Goal: Task Accomplishment & Management: Use online tool/utility

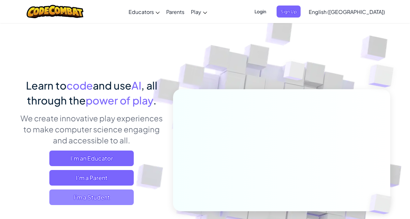
click at [82, 196] on span "I'm a Student" at bounding box center [91, 197] width 84 height 16
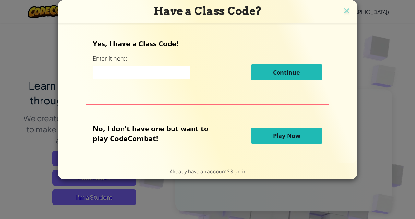
click at [277, 129] on button "Play Now" at bounding box center [286, 135] width 71 height 16
click at [279, 134] on span "Play Now" at bounding box center [286, 136] width 27 height 8
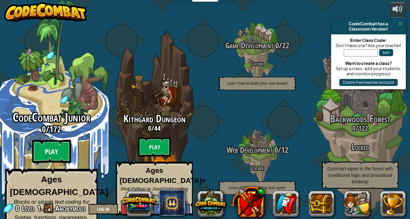
click at [47, 146] on btn "Play" at bounding box center [51, 151] width 39 height 23
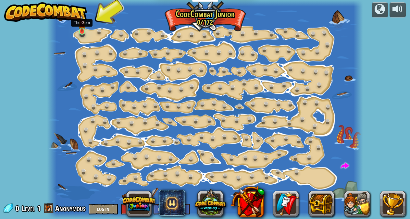
click at [79, 31] on img at bounding box center [81, 23] width 7 height 17
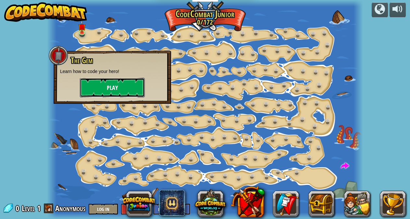
click at [97, 88] on button "Play" at bounding box center [112, 87] width 65 height 19
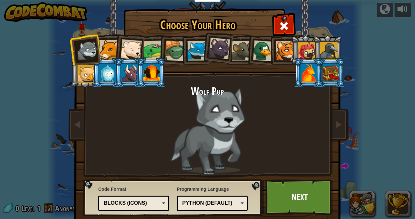
click at [104, 53] on div at bounding box center [109, 50] width 20 height 20
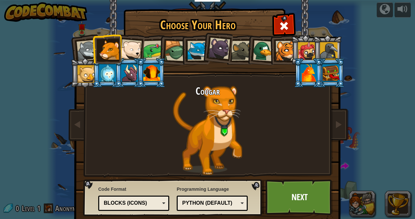
click at [194, 53] on div at bounding box center [197, 51] width 20 height 20
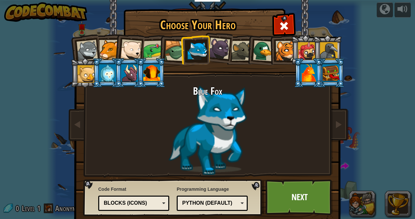
click at [128, 69] on div at bounding box center [129, 73] width 17 height 18
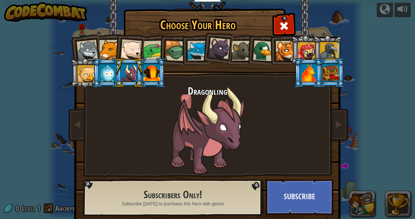
click at [84, 75] on div at bounding box center [87, 74] width 18 height 18
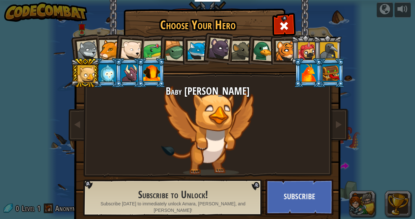
click at [107, 76] on div at bounding box center [107, 73] width 17 height 18
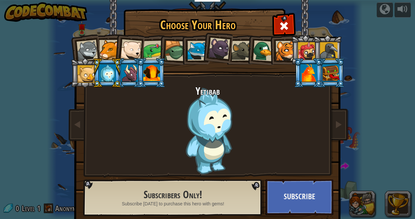
click at [125, 76] on div at bounding box center [129, 73] width 17 height 18
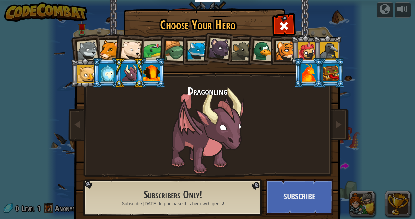
drag, startPoint x: 153, startPoint y: 77, endPoint x: 146, endPoint y: 72, distance: 8.8
click at [152, 76] on div at bounding box center [151, 73] width 17 height 18
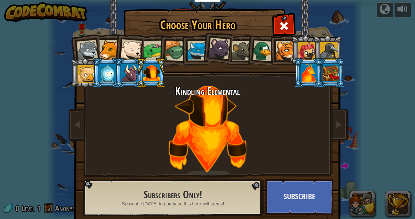
click at [85, 51] on div at bounding box center [87, 50] width 21 height 21
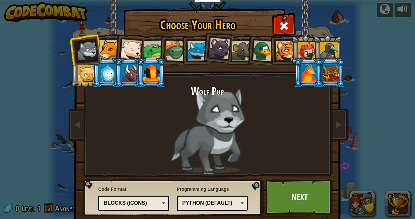
click at [103, 49] on div at bounding box center [109, 50] width 20 height 20
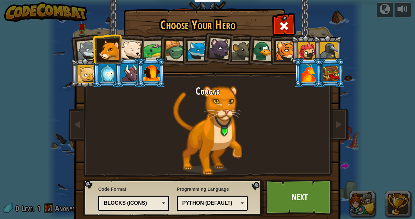
click at [124, 49] on div at bounding box center [130, 49] width 21 height 21
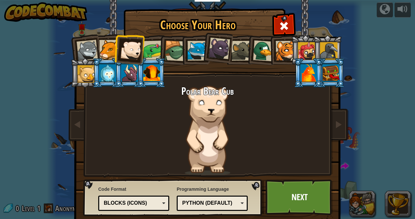
click at [151, 53] on div at bounding box center [153, 51] width 20 height 20
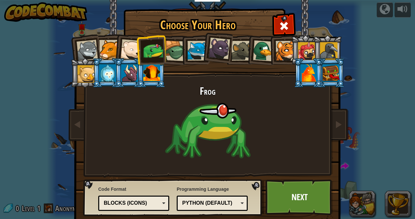
click at [172, 53] on div at bounding box center [175, 51] width 21 height 21
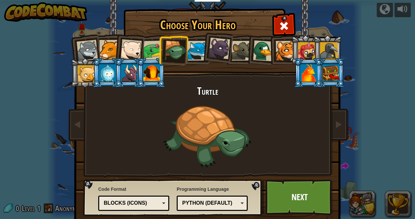
click at [191, 53] on div at bounding box center [197, 51] width 20 height 20
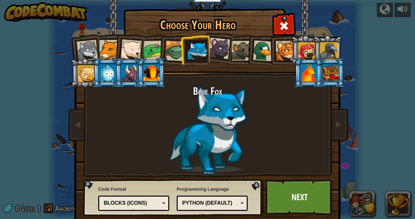
click at [214, 45] on div at bounding box center [220, 49] width 22 height 22
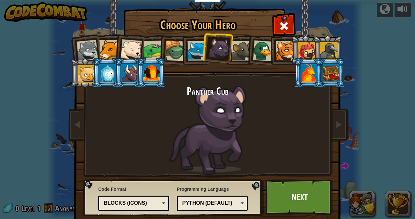
click at [286, 55] on div at bounding box center [286, 51] width 20 height 20
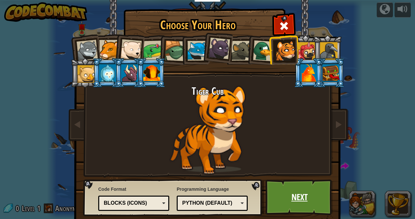
click at [295, 194] on link "Next" at bounding box center [300, 197] width 68 height 36
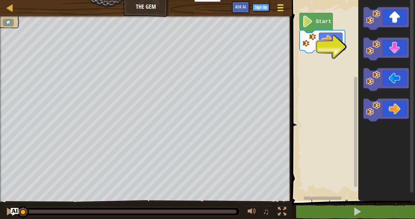
click at [278, 8] on div at bounding box center [280, 7] width 9 height 9
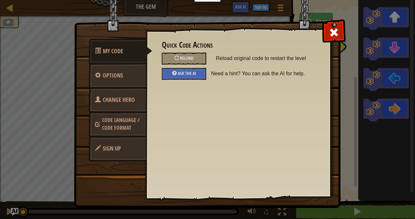
click at [115, 126] on span "Code Language / Code Format" at bounding box center [120, 123] width 37 height 15
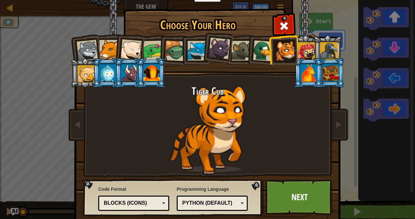
click at [147, 201] on div "Blocks (Icons)" at bounding box center [132, 202] width 56 height 7
click at [297, 197] on link "Next" at bounding box center [300, 197] width 68 height 36
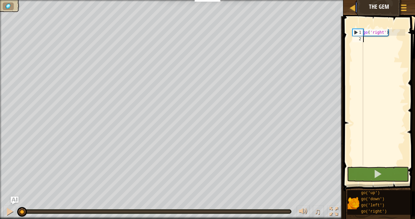
click at [366, 40] on div "go ( 'right' )" at bounding box center [383, 103] width 43 height 149
click at [355, 34] on div "1" at bounding box center [358, 32] width 10 height 6
type textarea "go('right')"
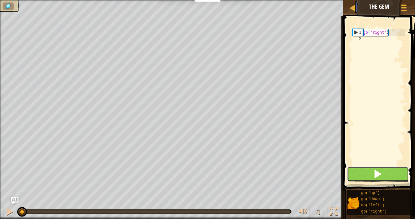
click at [376, 174] on span at bounding box center [377, 173] width 9 height 9
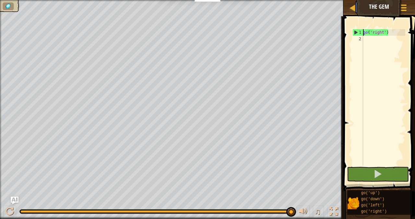
click at [364, 38] on div "go ( 'right' )" at bounding box center [383, 103] width 43 height 149
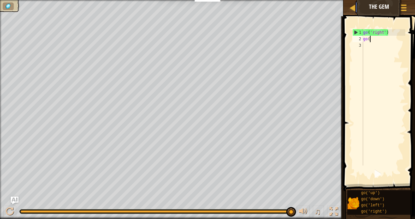
scroll to position [3, 1]
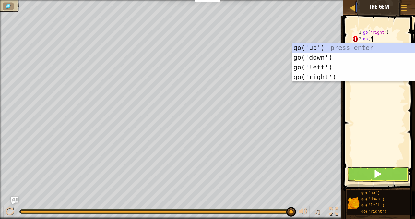
type textarea "go('"
click at [323, 59] on div "go( ' up') press enter go( ' down') press enter go( ' left') press enter go( ' …" at bounding box center [353, 72] width 123 height 58
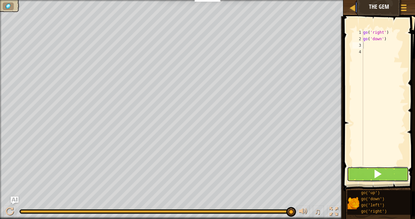
click at [372, 175] on button at bounding box center [378, 174] width 62 height 15
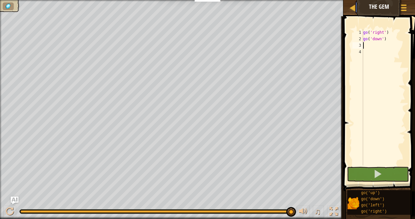
click at [360, 47] on div "3" at bounding box center [358, 45] width 11 height 6
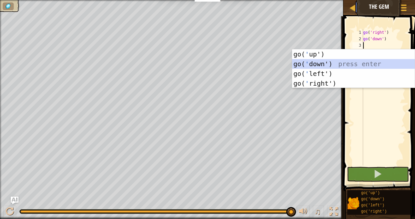
scroll to position [3, 0]
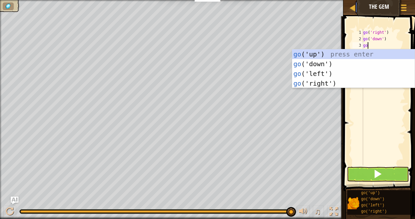
type textarea "go"
click at [321, 85] on div "go ('up') press enter go ('down') press enter go ('left') press enter go ('righ…" at bounding box center [353, 78] width 123 height 58
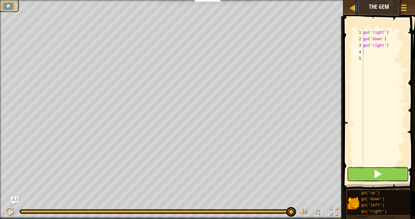
click at [383, 176] on button at bounding box center [378, 174] width 62 height 15
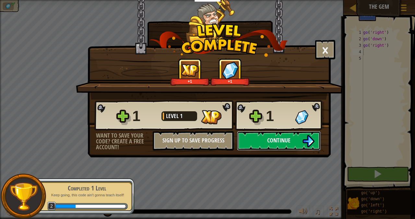
click at [257, 139] on button "Continue" at bounding box center [279, 140] width 84 height 19
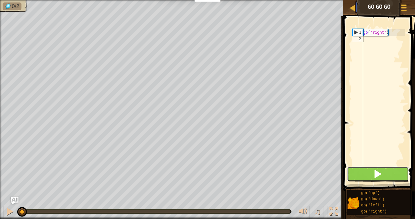
click at [392, 175] on button at bounding box center [378, 174] width 62 height 15
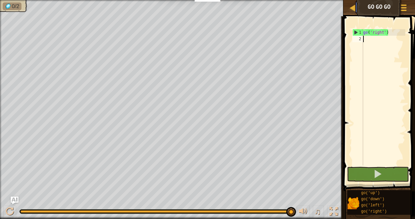
click at [378, 43] on div "go ( 'right' )" at bounding box center [383, 103] width 43 height 149
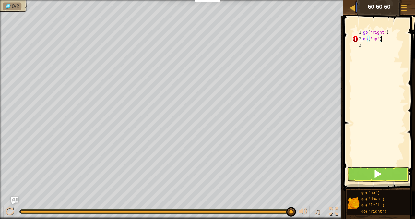
scroll to position [3, 2]
type textarea "go('up')"
click at [380, 176] on span at bounding box center [377, 173] width 9 height 9
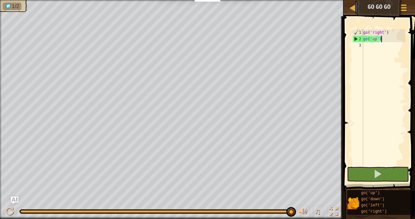
click at [364, 46] on div "go ( 'right' ) go ( 'up' )" at bounding box center [383, 103] width 43 height 149
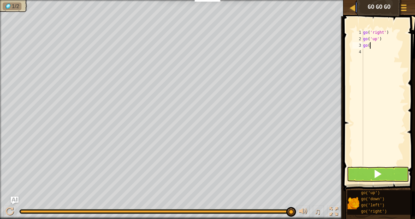
scroll to position [3, 1]
type textarea "go('"
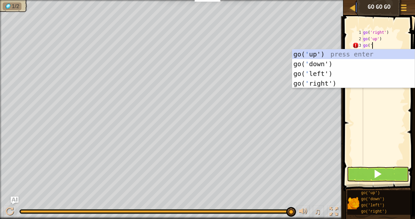
scroll to position [3, 1]
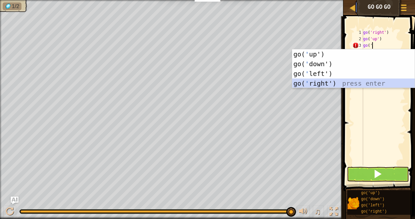
click at [317, 82] on div "go( ' up') press enter go( ' down') press enter go( ' left') press enter go( ' …" at bounding box center [353, 78] width 123 height 58
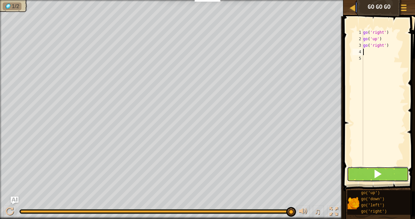
click at [381, 176] on span at bounding box center [377, 173] width 9 height 9
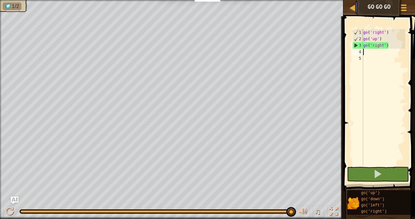
scroll to position [3, 0]
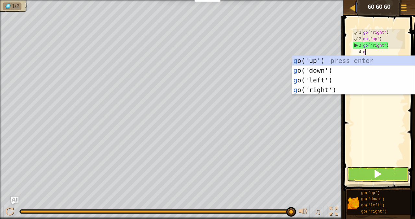
type textarea "go"
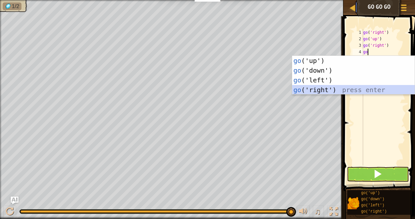
click at [314, 89] on div "go ('up') press enter go ('down') press enter go ('left') press enter go ('righ…" at bounding box center [353, 85] width 123 height 58
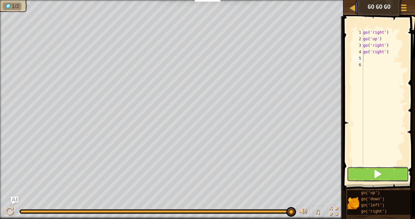
click at [370, 173] on button at bounding box center [378, 174] width 62 height 15
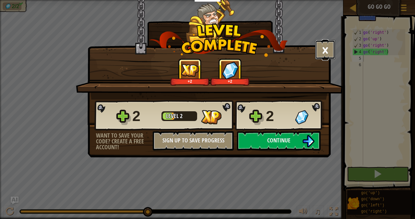
click at [329, 52] on button "×" at bounding box center [325, 49] width 20 height 19
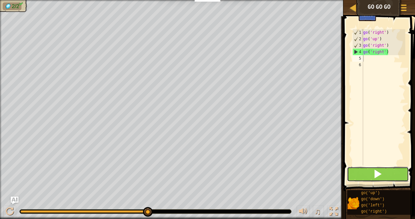
click at [378, 178] on span at bounding box center [377, 173] width 9 height 9
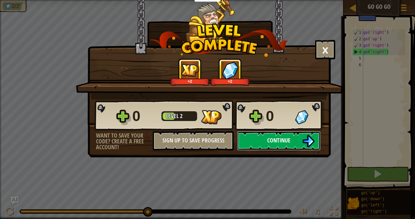
click at [293, 140] on button "Continue" at bounding box center [279, 140] width 84 height 19
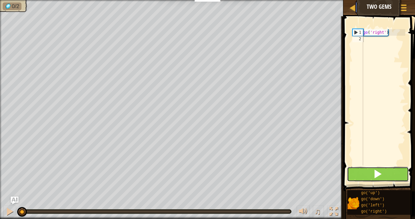
click at [384, 175] on button at bounding box center [378, 174] width 62 height 15
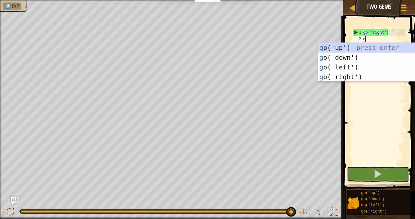
scroll to position [3, 0]
type textarea "go"
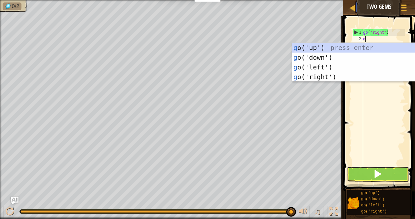
scroll to position [3, 0]
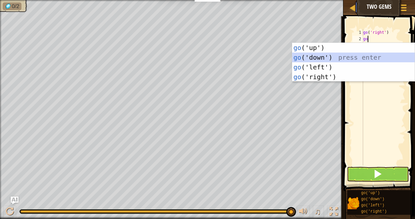
click at [317, 56] on div "go ('up') press enter go ('down') press enter go ('left') press enter go ('righ…" at bounding box center [353, 72] width 123 height 58
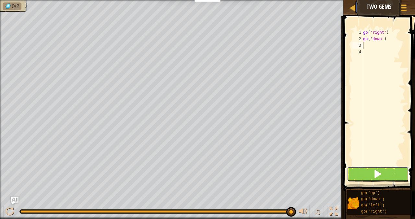
click at [375, 175] on span at bounding box center [377, 173] width 9 height 9
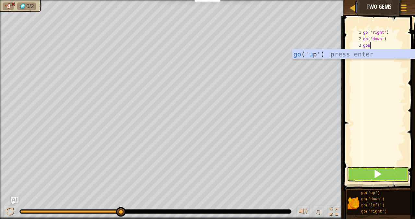
scroll to position [3, 1]
click at [386, 175] on button at bounding box center [378, 174] width 62 height 15
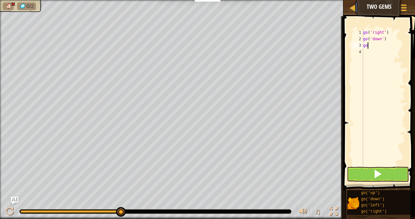
type textarea "g"
click at [377, 173] on span at bounding box center [377, 173] width 9 height 9
type textarea "go('"
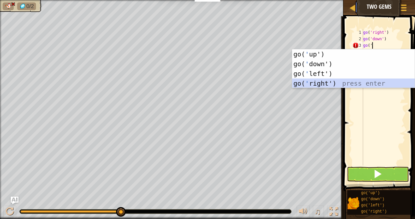
click at [321, 83] on div "go( ' up') press enter go( ' down') press enter go( ' left') press enter go( ' …" at bounding box center [353, 78] width 123 height 58
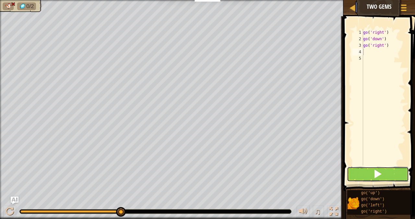
click at [383, 174] on button at bounding box center [378, 174] width 62 height 15
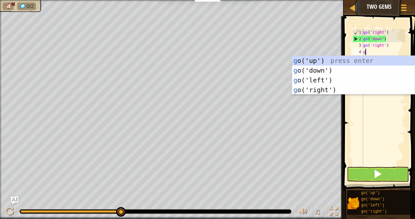
scroll to position [3, 0]
type textarea "go"
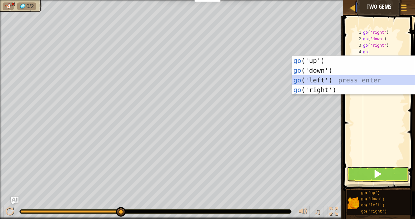
click at [313, 79] on div "go ('up') press enter go ('down') press enter go ('left') press enter go ('righ…" at bounding box center [353, 85] width 123 height 58
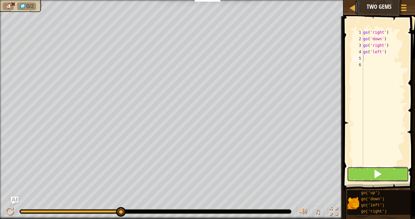
click at [383, 176] on button at bounding box center [378, 174] width 62 height 15
click at [355, 170] on button at bounding box center [378, 174] width 62 height 15
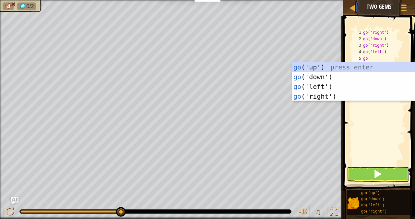
scroll to position [3, 1]
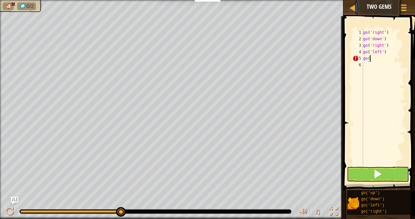
type textarea "go('"
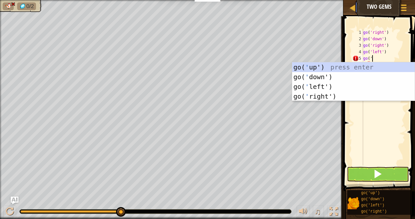
scroll to position [3, 1]
click at [321, 94] on div "go( ' up') press enter go( ' down') press enter go( ' left') press enter go( ' …" at bounding box center [353, 91] width 123 height 58
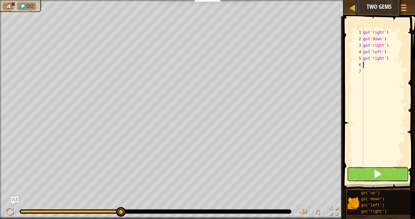
click at [381, 173] on span at bounding box center [377, 173] width 9 height 9
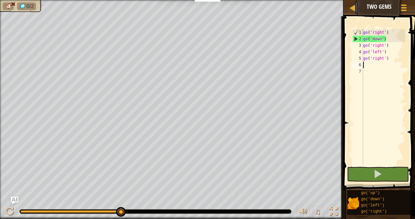
click at [364, 72] on div "go ( 'right' ) go ( 'down' ) go ( 'right' ) go ( 'left' ) go ( 'right' )" at bounding box center [383, 103] width 43 height 149
click at [364, 65] on div "go ( 'right' ) go ( 'down' ) go ( 'right' ) go ( 'left' ) go ( 'right' )" at bounding box center [383, 103] width 43 height 149
click at [369, 59] on div "go ( 'right' ) go ( 'down' ) go ( 'right' ) go ( 'left' ) go ( 'right' )" at bounding box center [383, 103] width 43 height 149
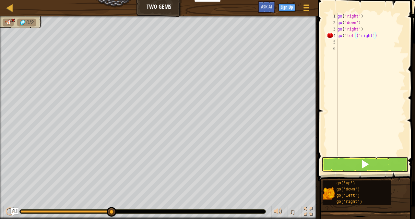
click at [379, 37] on div "go ( 'right' ) go ( 'down' ) go ( 'right' ) go ( 'left(' right ')" at bounding box center [370, 91] width 69 height 156
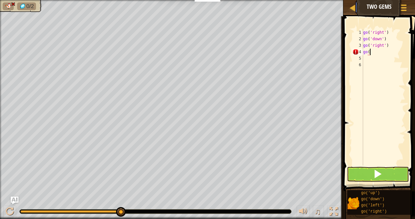
type textarea "g"
click at [390, 44] on div "go ( 'right' ) go ( 'down' ) go ( 'right' )" at bounding box center [383, 103] width 43 height 149
type textarea "g"
click at [392, 39] on div "go ( 'right' ) go ( 'down' )" at bounding box center [383, 103] width 43 height 149
type textarea "g"
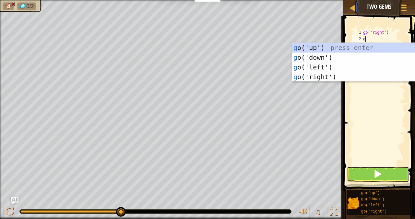
scroll to position [3, 0]
type textarea "go"
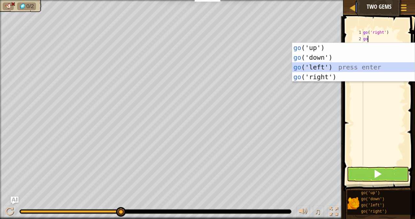
click at [304, 67] on div "go ('up') press enter go ('down') press enter go ('left') press enter go ('righ…" at bounding box center [353, 72] width 123 height 58
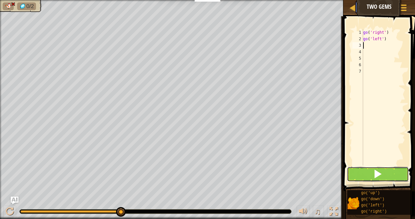
click at [385, 175] on button at bounding box center [378, 174] width 62 height 15
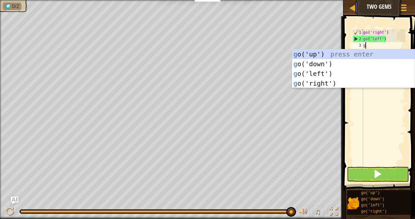
scroll to position [3, 0]
type textarea "go"
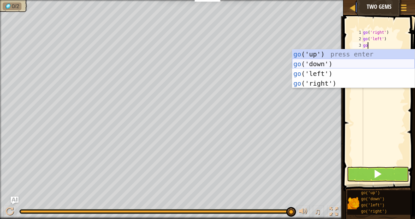
click at [316, 64] on div "go ('up') press enter go ('down') press enter go ('left') press enter go ('righ…" at bounding box center [353, 78] width 123 height 58
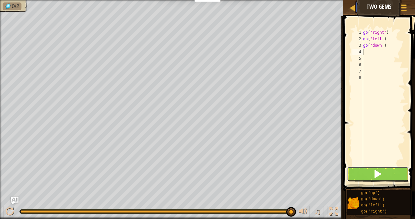
click at [383, 171] on button at bounding box center [378, 174] width 62 height 15
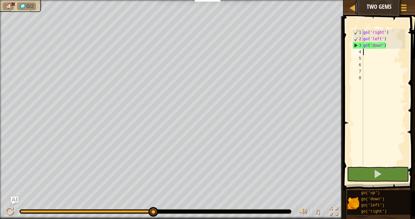
click at [369, 53] on div "go ( 'right' ) go ( 'left' ) go ( 'down' )" at bounding box center [383, 103] width 43 height 149
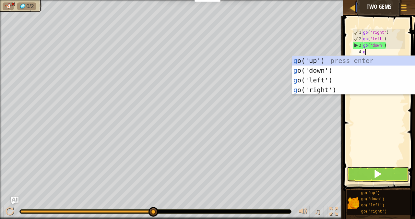
scroll to position [3, 0]
type textarea "go"
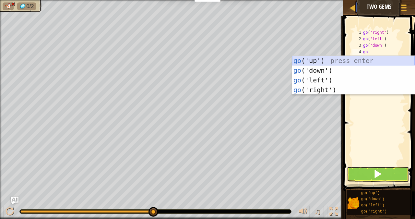
click at [312, 64] on div "go ('up') press enter go ('down') press enter go ('left') press enter go ('righ…" at bounding box center [353, 85] width 123 height 58
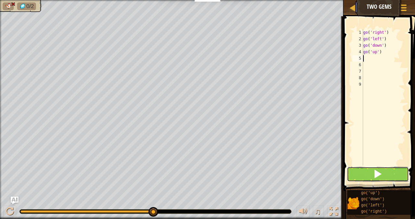
drag, startPoint x: 369, startPoint y: 171, endPoint x: 369, endPoint y: 167, distance: 4.2
click at [369, 171] on button at bounding box center [378, 174] width 62 height 15
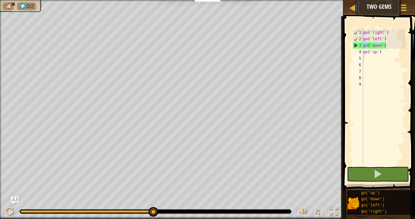
click at [206, 210] on div at bounding box center [155, 212] width 271 height 4
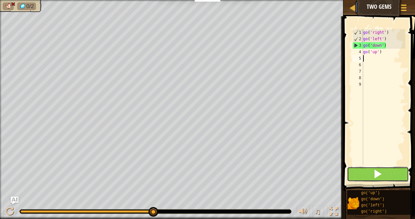
click at [381, 176] on span at bounding box center [377, 173] width 9 height 9
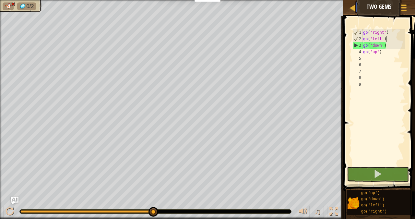
click at [390, 39] on div "go ( 'right' ) go ( 'left' ) go ( 'down' ) go ( 'up' )" at bounding box center [383, 103] width 43 height 149
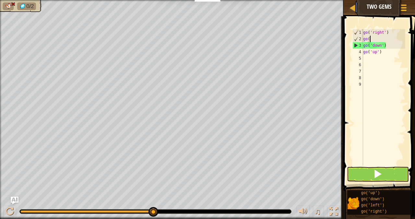
type textarea "g"
click at [388, 47] on div "go ( 'right' ) go ( 'down' ) go ( 'up' )" at bounding box center [383, 103] width 43 height 149
type textarea "g"
click at [381, 51] on div "go ( 'right' ) go ( 'up' )" at bounding box center [383, 103] width 43 height 149
type textarea "g"
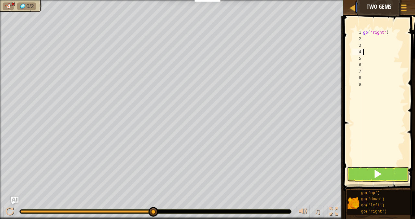
click at [365, 39] on div "go ( 'right' )" at bounding box center [383, 103] width 43 height 149
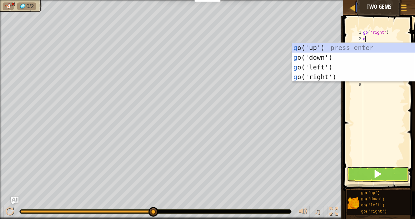
type textarea "go"
click at [323, 58] on div "go ('up') press enter go ('down') press enter go ('left') press enter go ('righ…" at bounding box center [353, 72] width 123 height 58
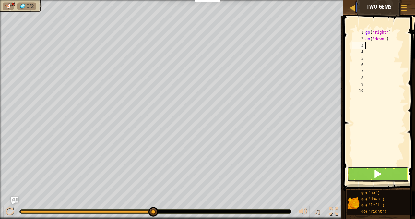
click at [379, 176] on span at bounding box center [377, 173] width 9 height 9
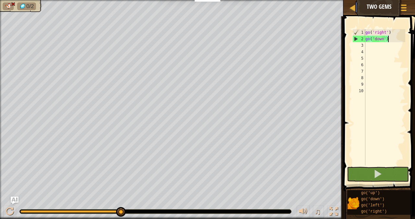
click at [392, 41] on div "go ( 'right' ) go ( 'down' )" at bounding box center [384, 103] width 41 height 149
click at [395, 30] on div "go ( 'right' ) go ( 'down' )" at bounding box center [384, 103] width 41 height 149
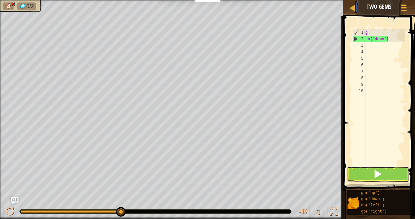
type textarea "g"
click at [391, 39] on div "go ( 'down' )" at bounding box center [384, 103] width 41 height 149
type textarea "g"
click at [375, 32] on div at bounding box center [384, 103] width 41 height 149
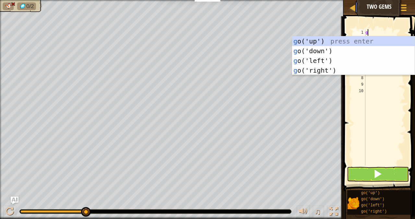
scroll to position [3, 0]
type textarea "go"
click at [310, 42] on div "go ('up') press enter go ('down') press enter go ('left') press enter go ('righ…" at bounding box center [353, 65] width 123 height 58
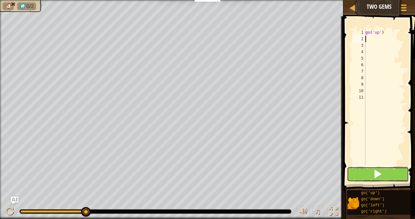
click at [372, 175] on button at bounding box center [378, 174] width 62 height 15
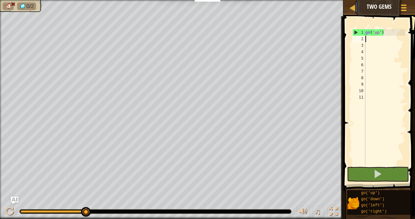
scroll to position [3, 0]
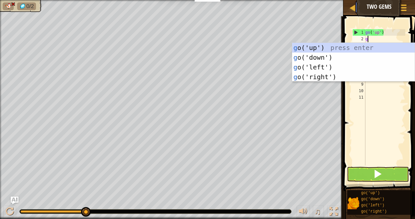
type textarea "go"
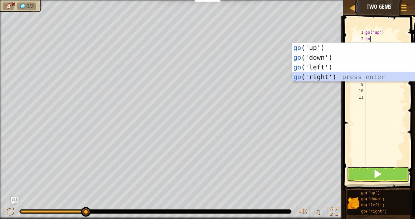
click at [323, 73] on div "go ('up') press enter go ('down') press enter go ('left') press enter go ('righ…" at bounding box center [353, 72] width 123 height 58
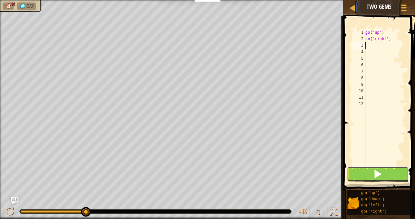
click at [375, 175] on span at bounding box center [377, 173] width 9 height 9
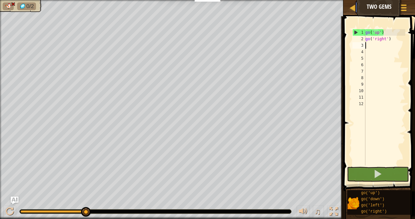
click at [393, 38] on div "go ( 'up' ) go ( 'right' )" at bounding box center [384, 103] width 41 height 149
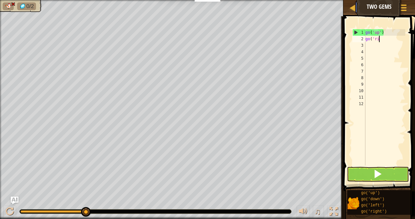
type textarea "g"
click at [387, 34] on div "go ( 'up' )" at bounding box center [384, 103] width 41 height 149
type textarea "go('d"
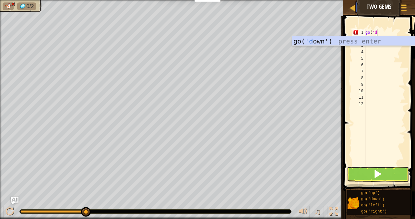
scroll to position [3, 1]
click at [323, 40] on div "go( 'd own') press enter" at bounding box center [353, 50] width 123 height 29
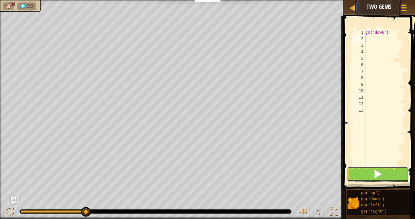
click at [375, 174] on span at bounding box center [377, 173] width 9 height 9
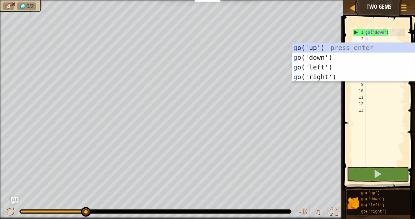
scroll to position [3, 0]
type textarea "go"
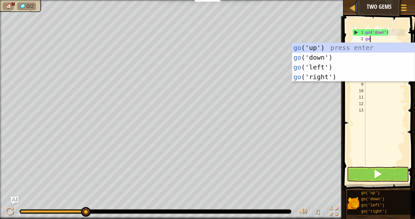
scroll to position [3, 0]
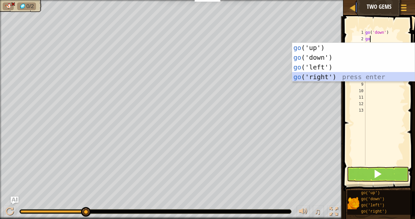
click at [325, 79] on div "go ('up') press enter go ('down') press enter go ('left') press enter go ('righ…" at bounding box center [353, 72] width 123 height 58
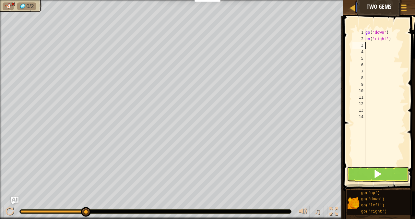
scroll to position [3, 0]
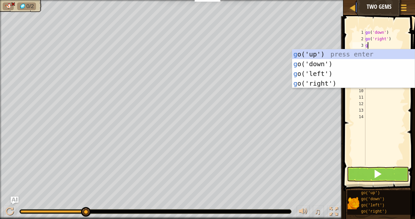
type textarea "go"
click at [319, 76] on div "go ('up') press enter go ('down') press enter go ('left') press enter go ('righ…" at bounding box center [353, 78] width 123 height 58
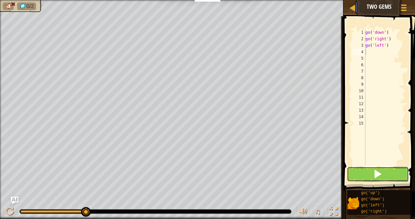
click at [377, 176] on span at bounding box center [377, 173] width 9 height 9
click at [383, 173] on button at bounding box center [378, 174] width 62 height 15
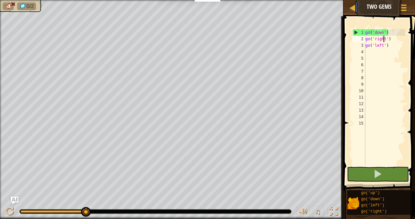
click at [384, 42] on div "go ( 'down' ) go ( 'right' ) go ( 'left' )" at bounding box center [384, 103] width 41 height 149
click at [391, 42] on div "go ( 'down' ) go ( 'right' ) go ( 'left' )" at bounding box center [384, 103] width 41 height 149
click at [393, 39] on div "go ( 'down' ) go ( 'right' ) go ( 'left' )" at bounding box center [384, 103] width 41 height 149
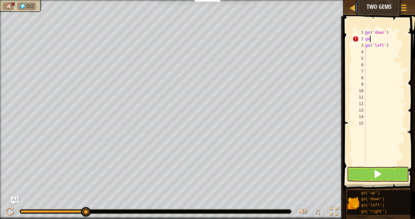
type textarea "g"
click at [365, 174] on button at bounding box center [378, 174] width 62 height 15
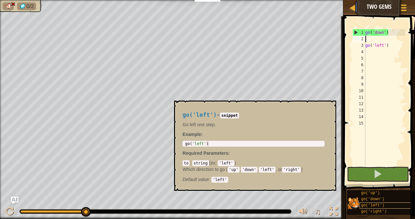
click at [373, 205] on span "go('left')" at bounding box center [372, 205] width 23 height 5
click at [368, 144] on div "go ( 'down' ) go ( 'left' )" at bounding box center [384, 103] width 41 height 149
click at [330, 108] on button "×" at bounding box center [329, 107] width 5 height 9
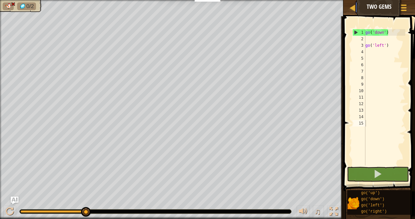
scroll to position [0, 0]
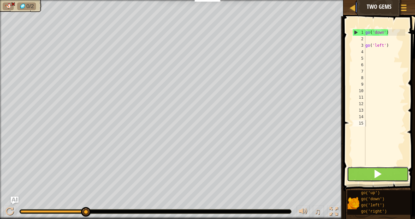
click at [380, 176] on span at bounding box center [377, 173] width 9 height 9
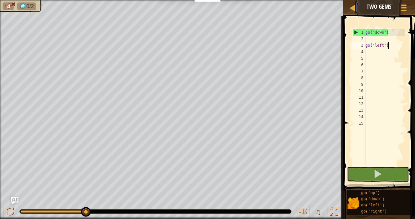
click at [393, 48] on div "go ( 'down' ) go ( 'left' )" at bounding box center [384, 103] width 41 height 149
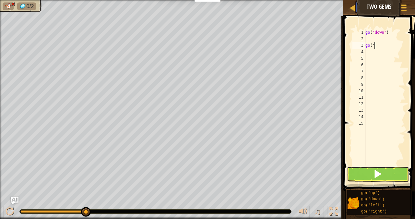
type textarea "g"
click at [391, 29] on span at bounding box center [380, 94] width 77 height 194
click at [392, 31] on div "go ( 'down' )" at bounding box center [384, 103] width 41 height 149
type textarea "g"
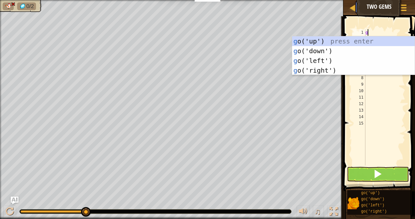
type textarea "go"
click at [344, 70] on div "go ('up') press enter go ('down') press enter go ('left') press enter go ('righ…" at bounding box center [353, 65] width 123 height 58
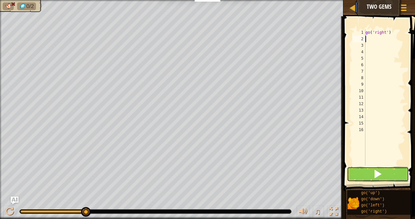
click at [368, 177] on button at bounding box center [378, 174] width 62 height 15
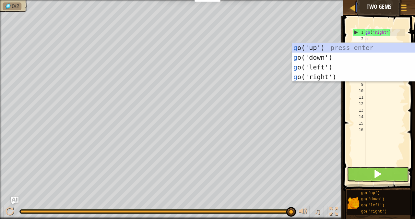
scroll to position [3, 0]
type textarea "go"
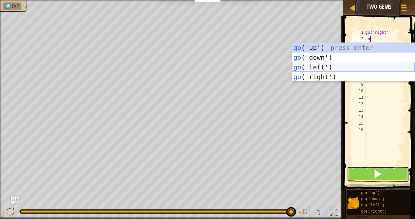
click at [315, 64] on div "go ('up') press enter go ('down') press enter go ('left') press enter go ('righ…" at bounding box center [353, 72] width 123 height 58
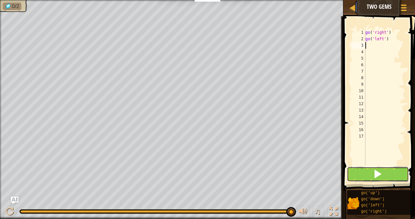
click at [396, 178] on button at bounding box center [378, 174] width 62 height 15
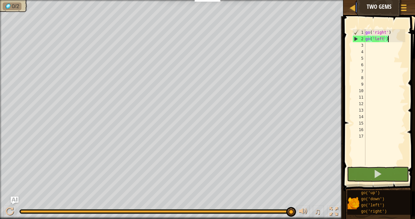
click at [391, 40] on div "go ( 'right' ) go ( 'left' )" at bounding box center [384, 103] width 41 height 149
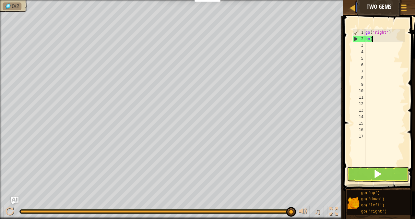
type textarea "g"
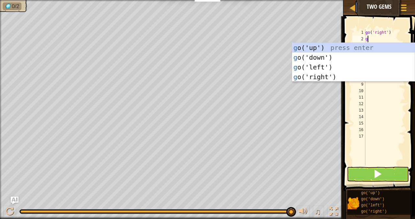
scroll to position [3, 0]
type textarea "go"
click at [320, 65] on div "go ('up') press enter go ('down') press enter go ('left') press enter go ('righ…" at bounding box center [353, 72] width 123 height 58
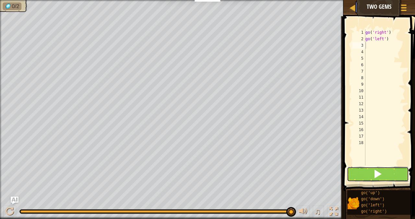
click at [373, 175] on button at bounding box center [378, 174] width 62 height 15
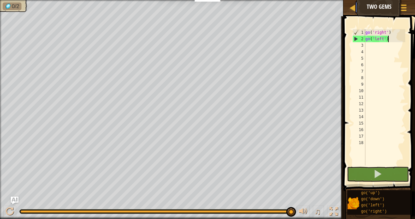
click at [391, 40] on div "go ( 'right' ) go ( 'left' )" at bounding box center [384, 103] width 41 height 149
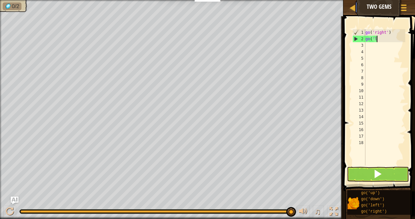
type textarea "g"
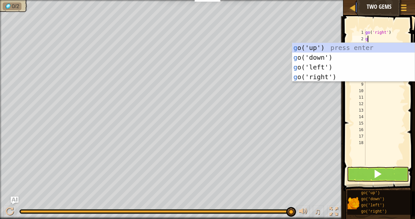
scroll to position [3, 0]
type textarea "go"
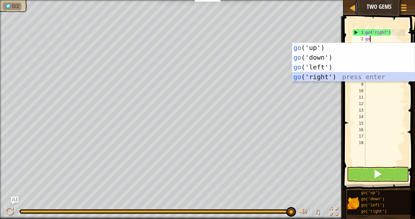
click at [323, 78] on div "go ('up') press enter go ('down') press enter go ('left') press enter go ('righ…" at bounding box center [353, 72] width 123 height 58
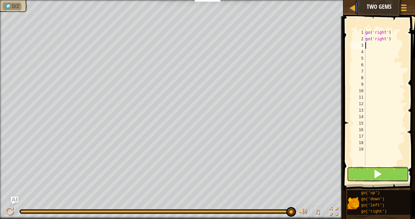
click at [355, 173] on button at bounding box center [378, 174] width 62 height 15
click at [379, 175] on span at bounding box center [377, 173] width 9 height 9
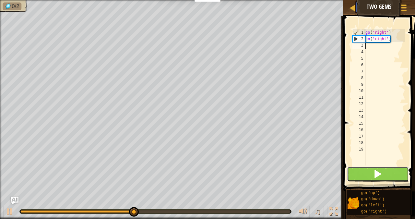
click at [379, 175] on span at bounding box center [377, 173] width 9 height 9
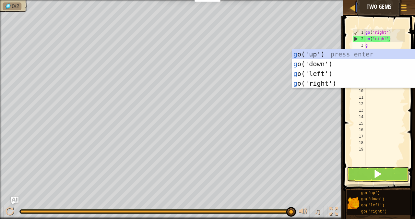
scroll to position [3, 0]
type textarea "go"
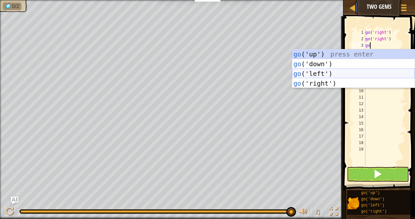
click at [319, 75] on div "go ('up') press enter go ('down') press enter go ('left') press enter go ('righ…" at bounding box center [353, 78] width 123 height 58
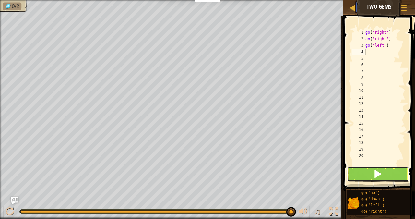
click at [361, 177] on button at bounding box center [378, 174] width 62 height 15
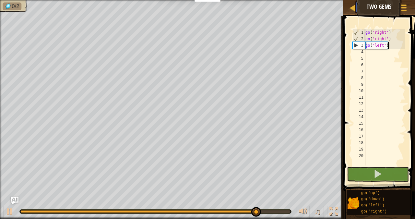
click at [391, 43] on div "go ( 'right' ) go ( 'right' ) go ( 'left' )" at bounding box center [384, 103] width 41 height 149
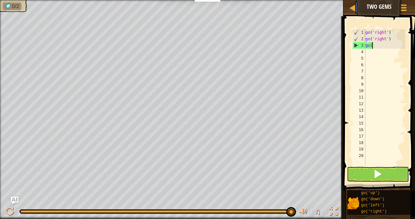
type textarea "g"
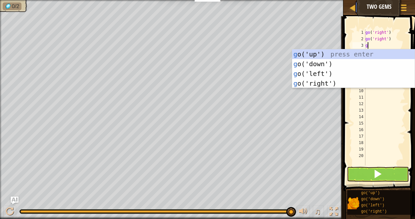
scroll to position [3, 0]
type textarea "go"
click at [328, 82] on div "go ('up') press enter go ('down') press enter go ('left') press enter go ('righ…" at bounding box center [353, 78] width 123 height 58
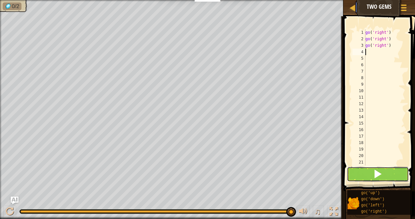
click at [388, 167] on button at bounding box center [378, 174] width 62 height 15
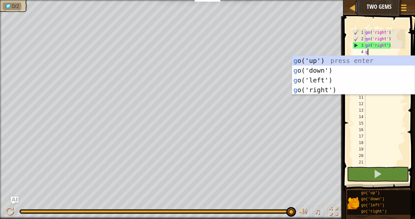
type textarea "go"
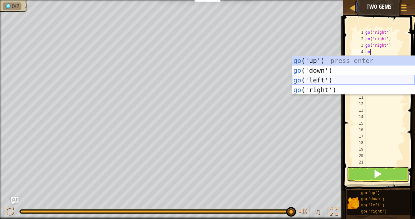
click at [327, 78] on div "go ('up') press enter go ('down') press enter go ('left') press enter go ('righ…" at bounding box center [353, 85] width 123 height 58
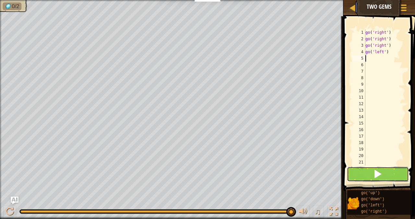
click at [380, 170] on span at bounding box center [377, 173] width 9 height 9
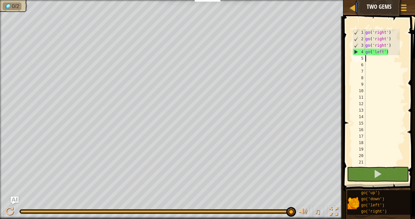
click at [391, 54] on div "go ( 'right' ) go ( 'right' ) go ( 'right' ) go ( 'left' )" at bounding box center [382, 103] width 36 height 149
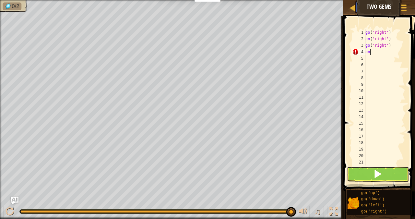
type textarea "g"
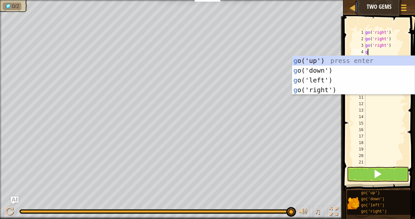
type textarea "go"
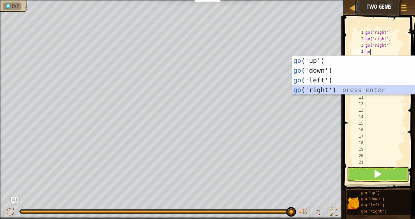
click at [318, 89] on div "go ('up') press enter go ('down') press enter go ('left') press enter go ('righ…" at bounding box center [353, 85] width 123 height 58
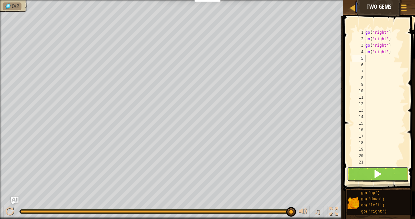
click at [374, 178] on span at bounding box center [377, 173] width 9 height 9
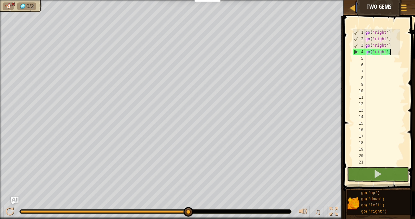
click at [395, 53] on div "go ( 'right' ) go ( 'right' ) go ( 'right' ) go ( 'right' )" at bounding box center [382, 103] width 36 height 149
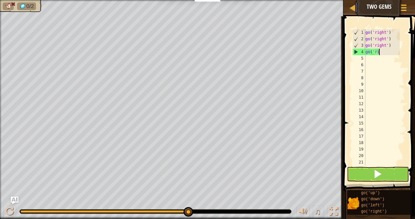
type textarea "g"
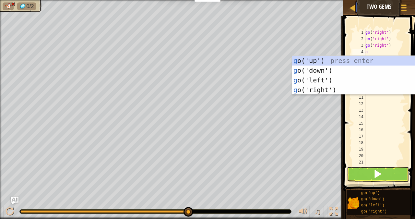
scroll to position [3, 0]
type textarea "go"
click at [317, 64] on div "go ('up') press enter go ('down') press enter go ('left') press enter go ('righ…" at bounding box center [353, 85] width 123 height 58
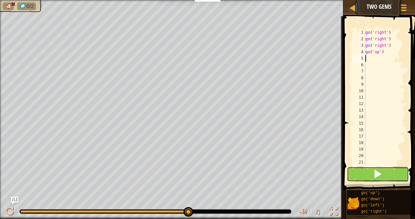
click at [365, 173] on button at bounding box center [378, 174] width 62 height 15
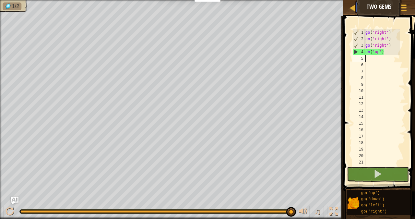
click at [368, 62] on div "go ( 'right' ) go ( 'right' ) go ( 'right' ) go ( 'up' )" at bounding box center [382, 103] width 36 height 149
click at [365, 58] on div "5" at bounding box center [359, 58] width 13 height 6
click at [360, 57] on div "5" at bounding box center [359, 58] width 13 height 6
click at [363, 60] on div "5" at bounding box center [359, 58] width 13 height 6
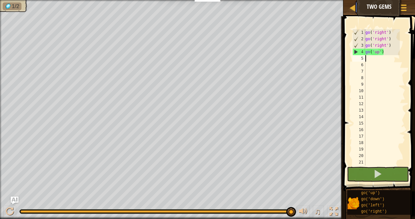
click at [363, 60] on div "5" at bounding box center [359, 58] width 13 height 6
click at [366, 59] on div "go ( 'right' ) go ( 'right' ) go ( 'right' ) go ( 'up' )" at bounding box center [382, 103] width 36 height 149
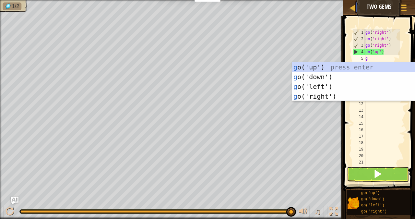
type textarea "go"
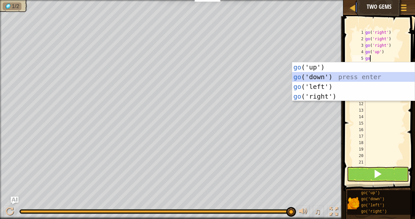
click at [314, 77] on div "go ('up') press enter go ('down') press enter go ('left') press enter go ('righ…" at bounding box center [353, 91] width 123 height 58
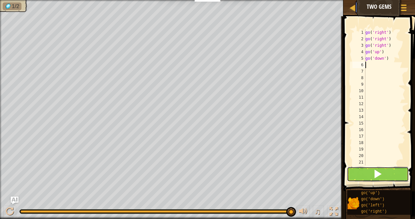
click at [370, 175] on button at bounding box center [378, 174] width 62 height 15
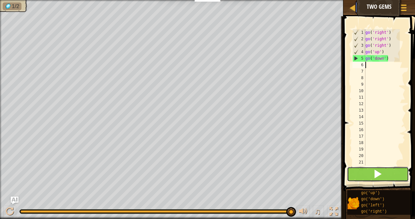
click at [384, 178] on button at bounding box center [378, 174] width 62 height 15
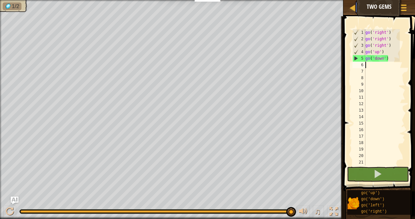
click at [389, 58] on div "go ( 'right' ) go ( 'right' ) go ( 'right' ) go ( 'up' ) go ( 'down' )" at bounding box center [382, 103] width 36 height 149
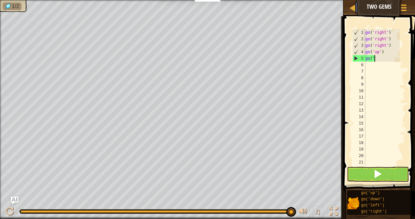
type textarea "g"
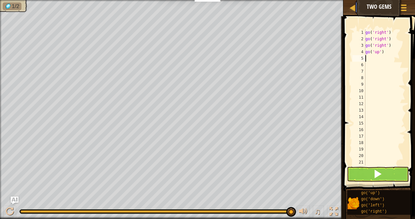
scroll to position [3, 0]
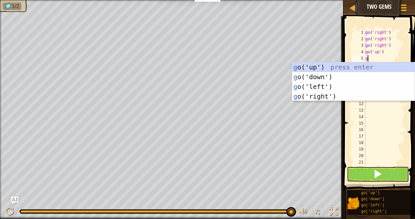
type textarea "go"
click at [314, 79] on div "go ('up') press enter go ('down') press enter go ('left') press enter go ('righ…" at bounding box center [353, 91] width 123 height 58
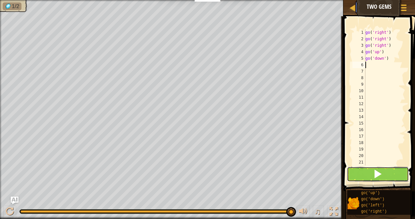
click at [375, 176] on span at bounding box center [377, 173] width 9 height 9
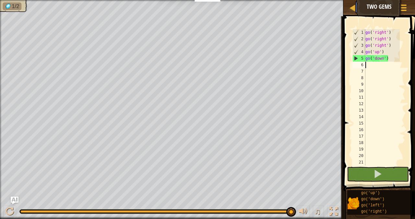
click at [391, 58] on div "go ( 'right' ) go ( 'right' ) go ( 'right' ) go ( 'up' ) go ( 'down' )" at bounding box center [382, 103] width 36 height 149
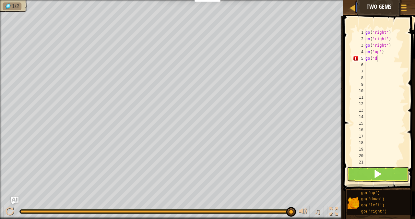
type textarea "g"
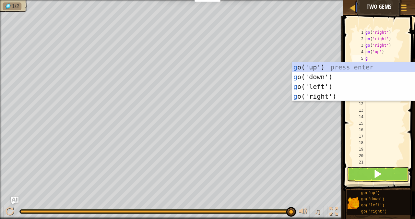
scroll to position [3, 0]
type textarea "go"
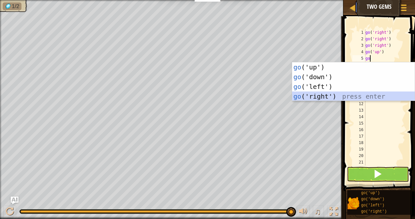
click at [323, 95] on div "go ('up') press enter go ('down') press enter go ('left') press enter go ('righ…" at bounding box center [353, 91] width 123 height 58
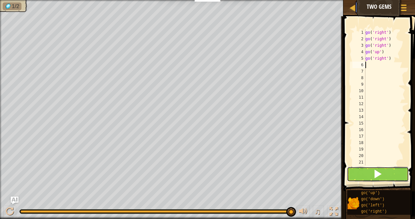
click at [356, 174] on button at bounding box center [378, 174] width 62 height 15
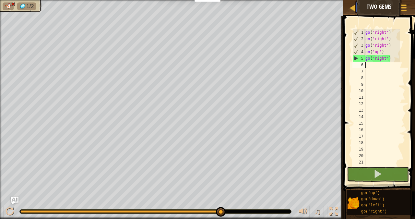
click at [393, 61] on div "go ( 'right' ) go ( 'right' ) go ( 'right' ) go ( 'up' ) go ( 'right' )" at bounding box center [382, 103] width 36 height 149
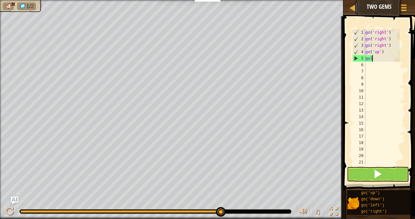
type textarea "g"
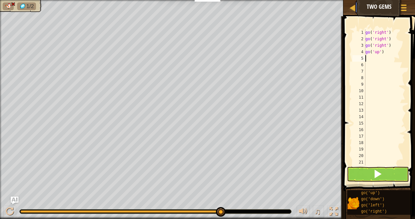
scroll to position [3, 0]
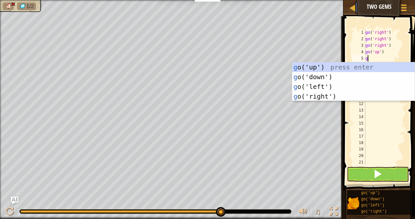
type textarea "go"
click at [318, 87] on div "go ('up') press enter go ('down') press enter go ('left') press enter go ('righ…" at bounding box center [353, 91] width 123 height 58
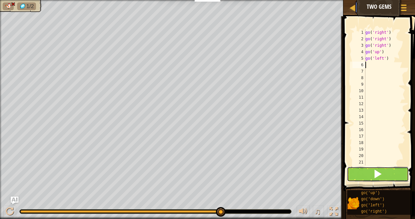
click at [367, 173] on button at bounding box center [378, 174] width 62 height 15
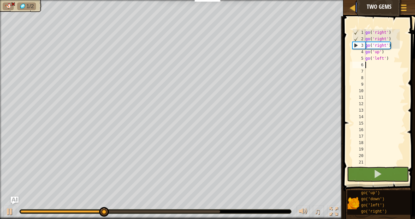
click at [390, 61] on div "go ( 'right' ) go ( 'right' ) go ( 'right' ) go ( 'up' ) go ( 'left' )" at bounding box center [382, 103] width 36 height 149
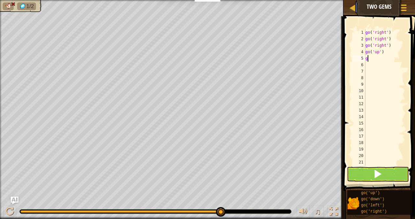
type textarea "go"
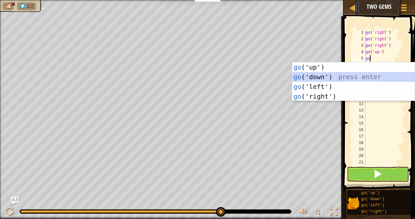
click at [306, 77] on div "go ('up') press enter go ('down') press enter go ('left') press enter go ('righ…" at bounding box center [353, 91] width 123 height 58
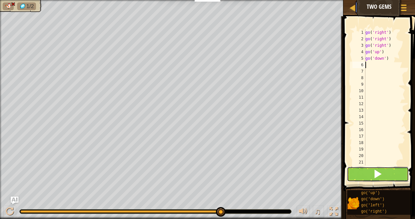
click at [375, 170] on span at bounding box center [377, 173] width 9 height 9
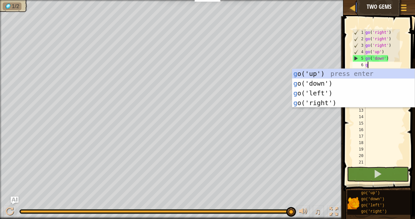
scroll to position [3, 0]
type textarea "go"
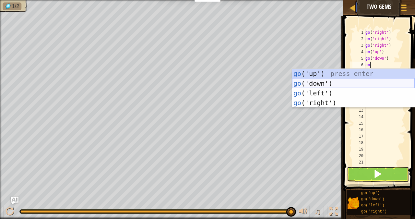
click at [322, 84] on div "go ('up') press enter go ('down') press enter go ('left') press enter go ('righ…" at bounding box center [353, 98] width 123 height 58
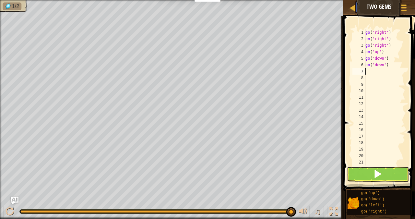
click at [388, 66] on div "go ( 'right' ) go ( 'right' ) go ( 'right' ) go ( 'up' ) go ( 'down' ) go ( 'do…" at bounding box center [382, 103] width 36 height 149
type textarea "g"
click at [389, 59] on div "go ( 'right' ) go ( 'right' ) go ( 'right' ) go ( 'up' ) go ( 'down' )" at bounding box center [382, 103] width 36 height 149
type textarea "g"
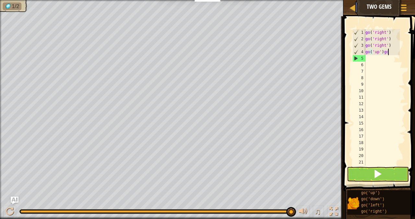
scroll to position [3, 3]
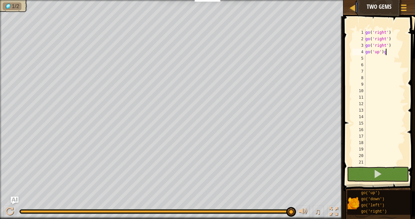
type textarea "go('up')"
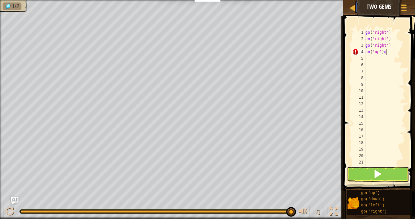
scroll to position [3, 2]
click at [368, 58] on div "go ( 'right' ) go ( 'right' ) go ( 'right' ) go ( 'up' )" at bounding box center [382, 103] width 36 height 149
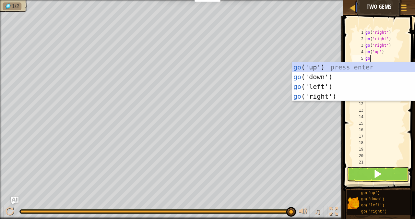
scroll to position [3, 0]
type textarea "go"
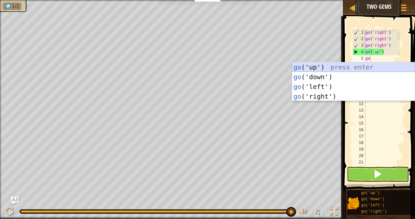
click at [311, 66] on div "go ('up') press enter go ('down') press enter go ('left') press enter go ('righ…" at bounding box center [353, 91] width 123 height 58
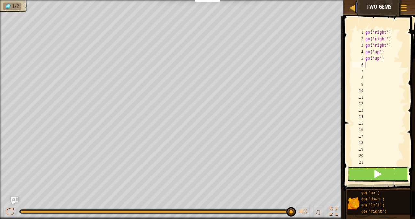
click at [393, 177] on button at bounding box center [378, 174] width 62 height 15
